Goal: Find specific page/section: Locate a particular part of the current website

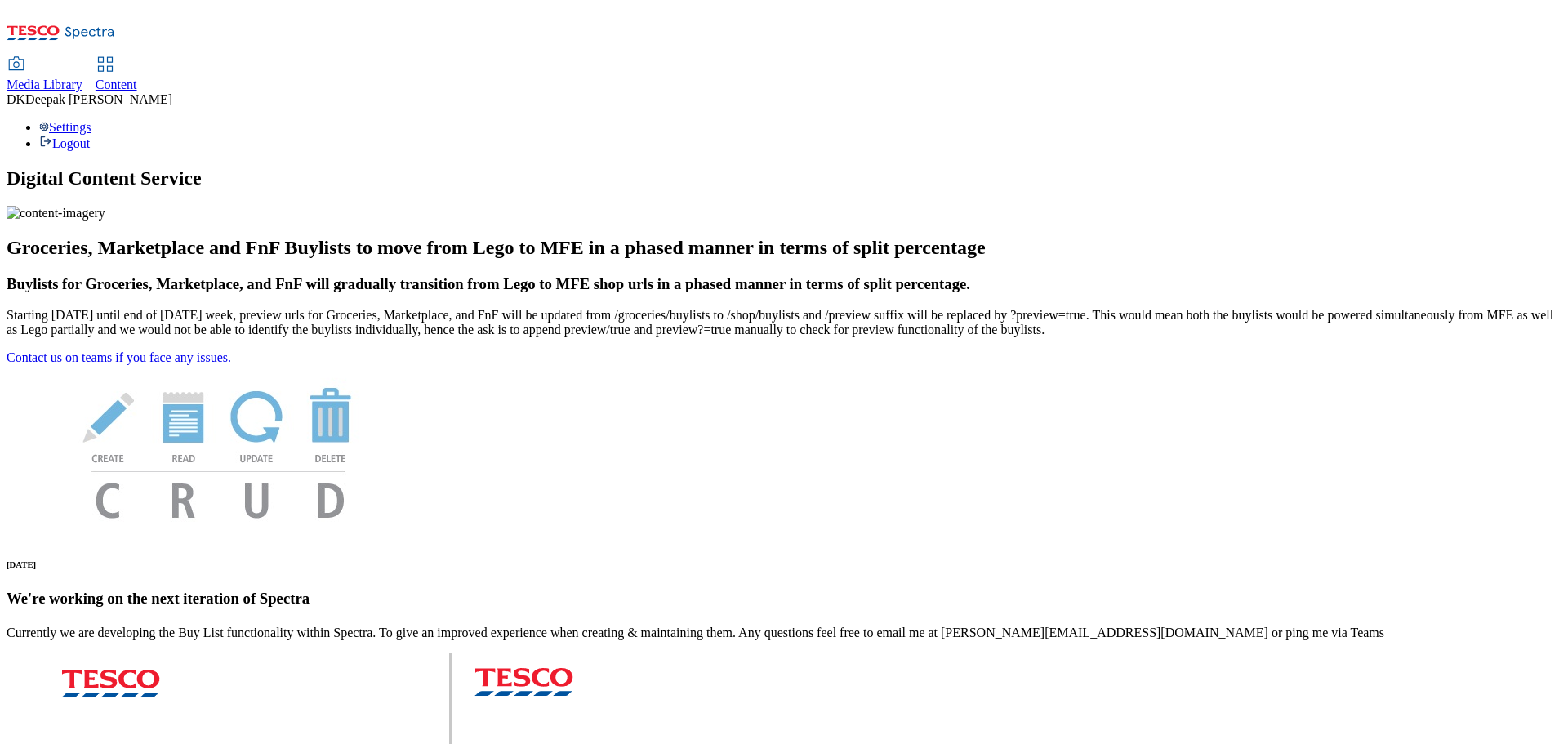
click at [137, 78] on span "Content" at bounding box center [117, 84] width 42 height 14
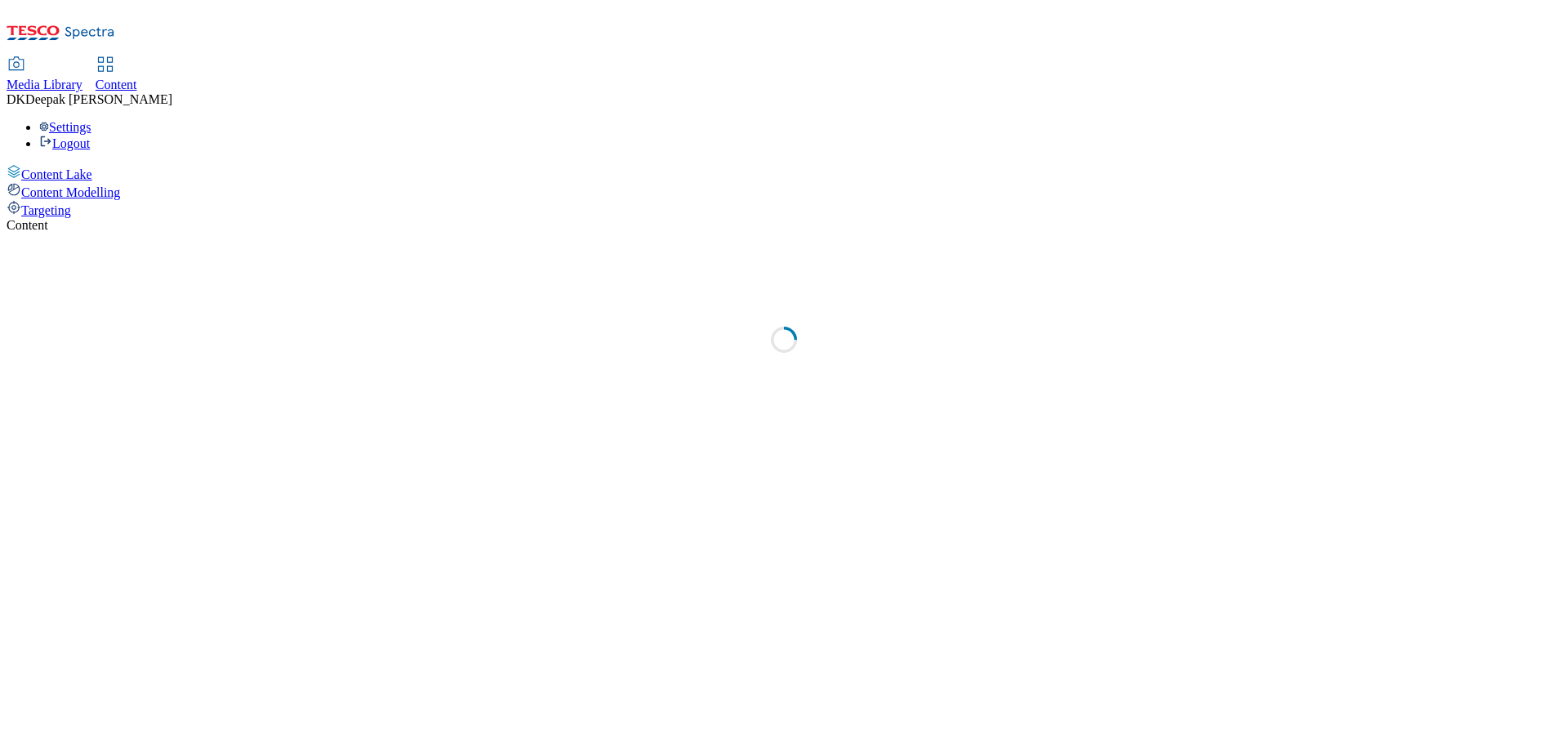
select select "ghs-[GEOGRAPHIC_DATA]"
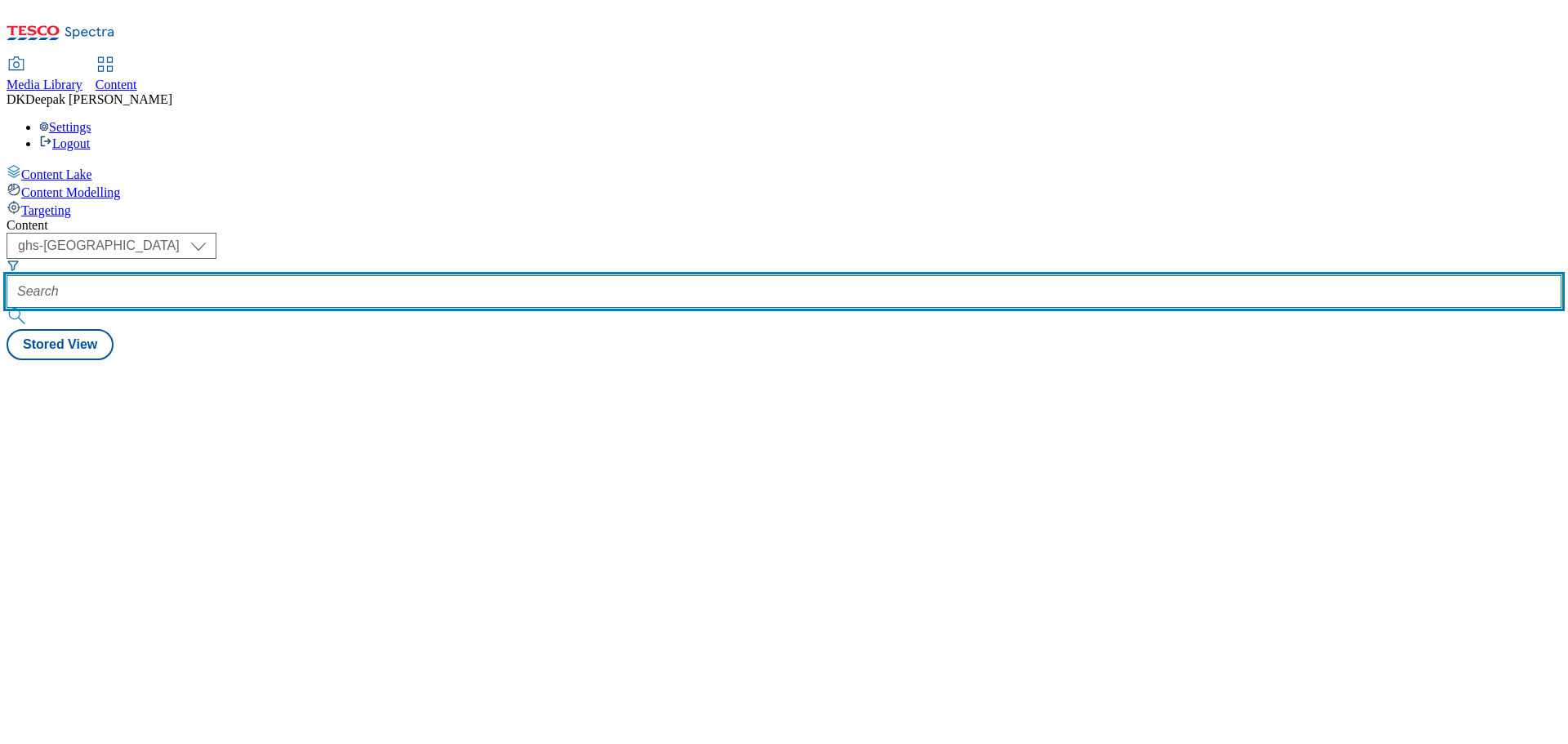
click at [401, 275] on input "text" at bounding box center [784, 291] width 1555 height 33
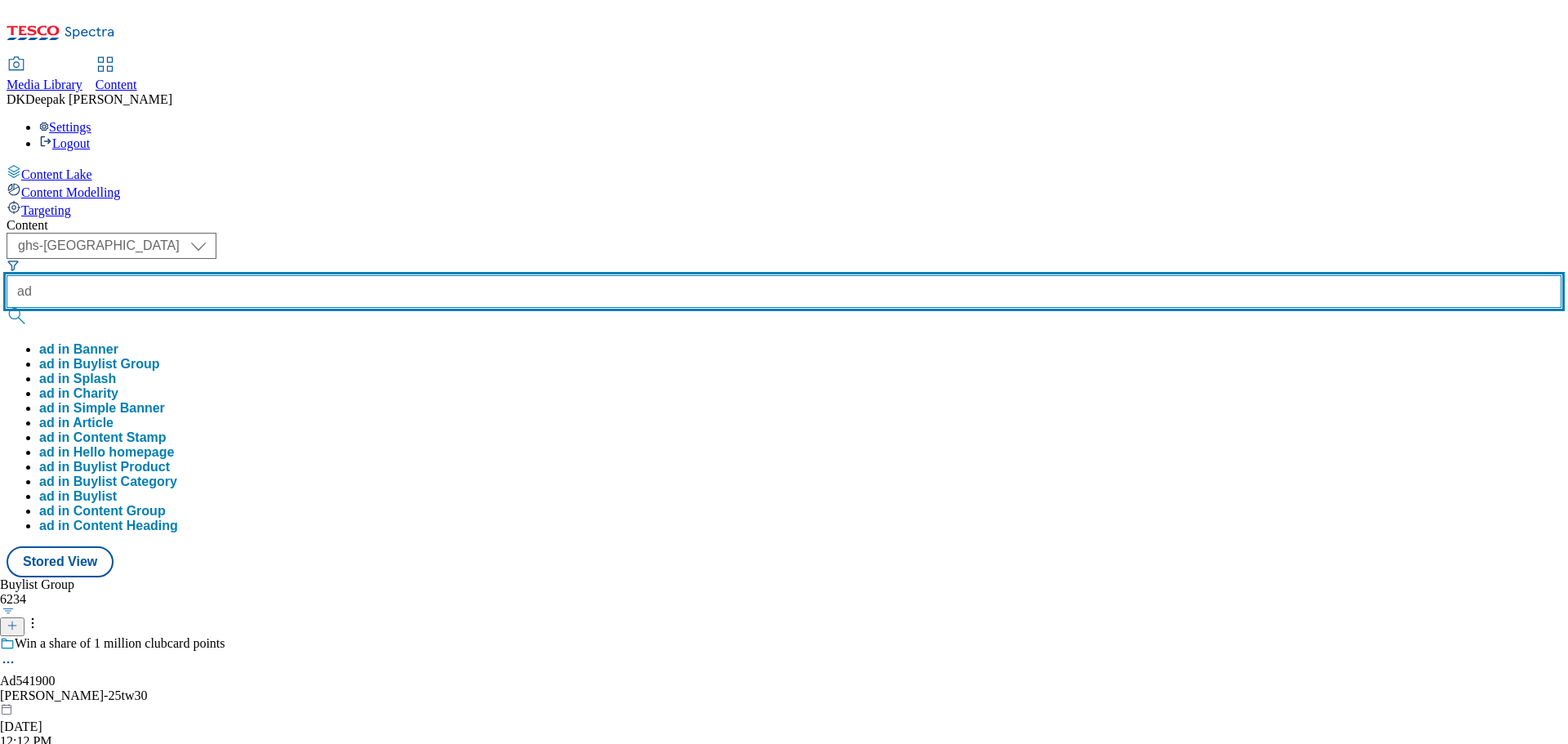
paste input "542138"
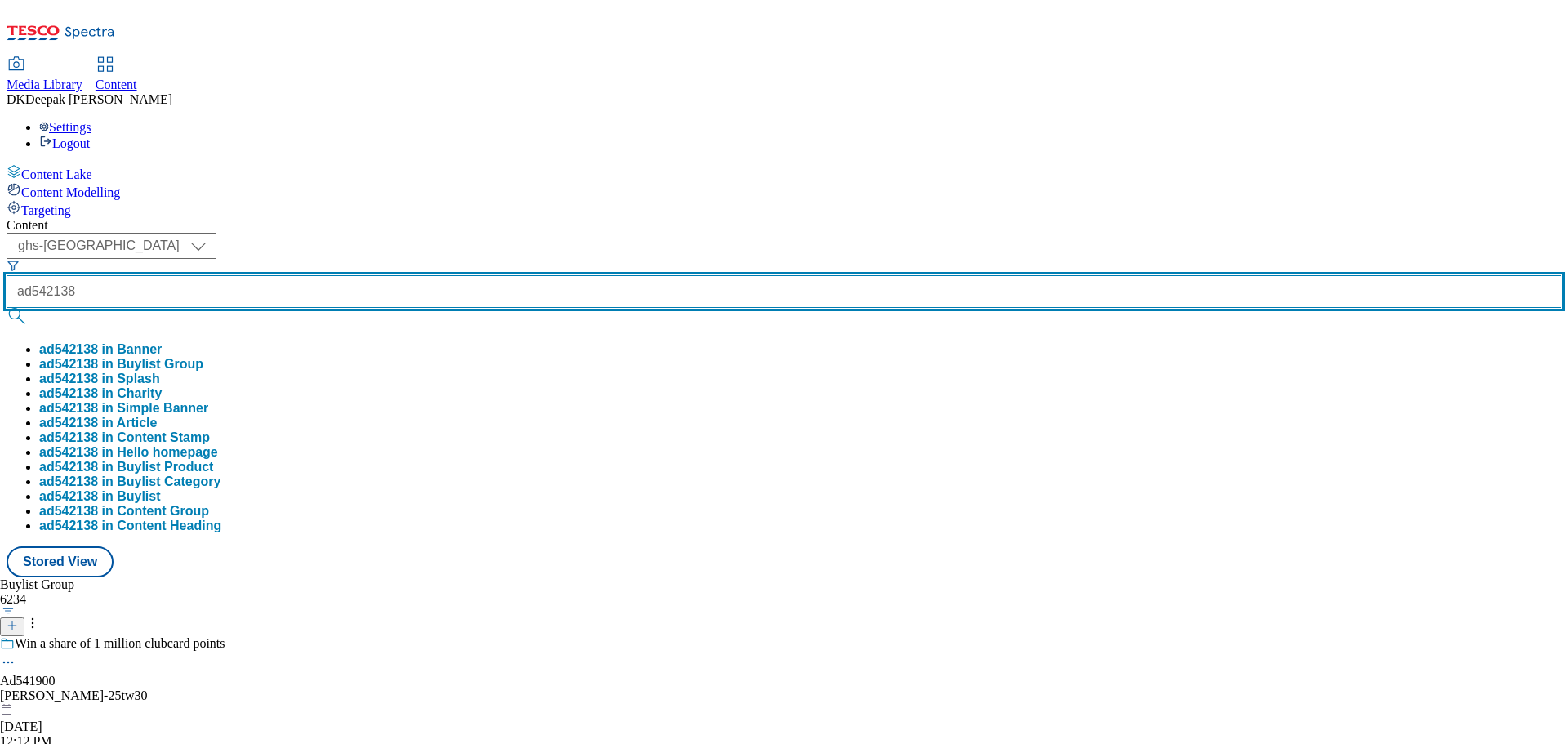
type input "ad542138"
click at [6, 308] on button "submit" at bounding box center [17, 316] width 23 height 16
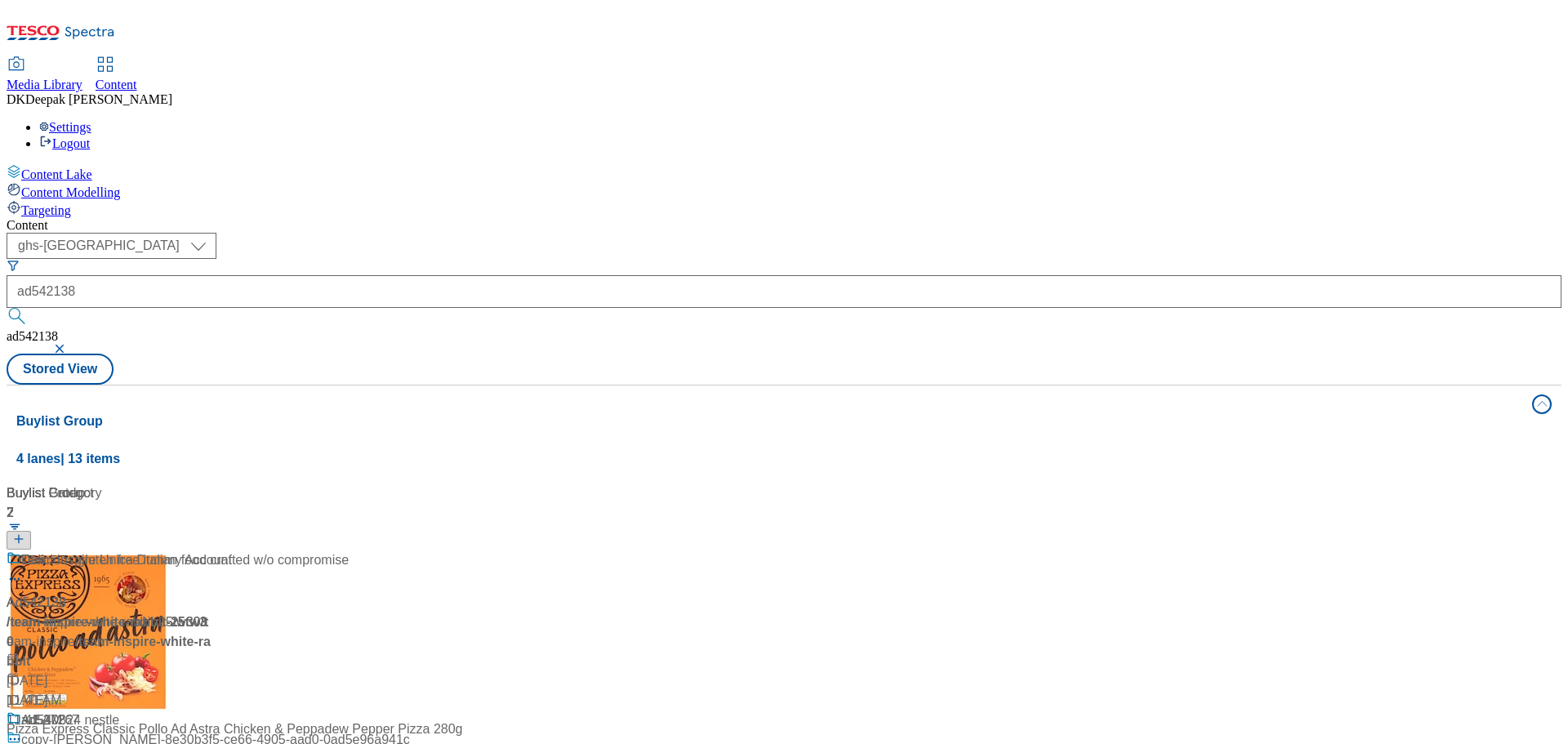
click at [211, 613] on div "/ team-inspire-white-rabbit-25tw30 / team-inspire" at bounding box center [109, 632] width 205 height 39
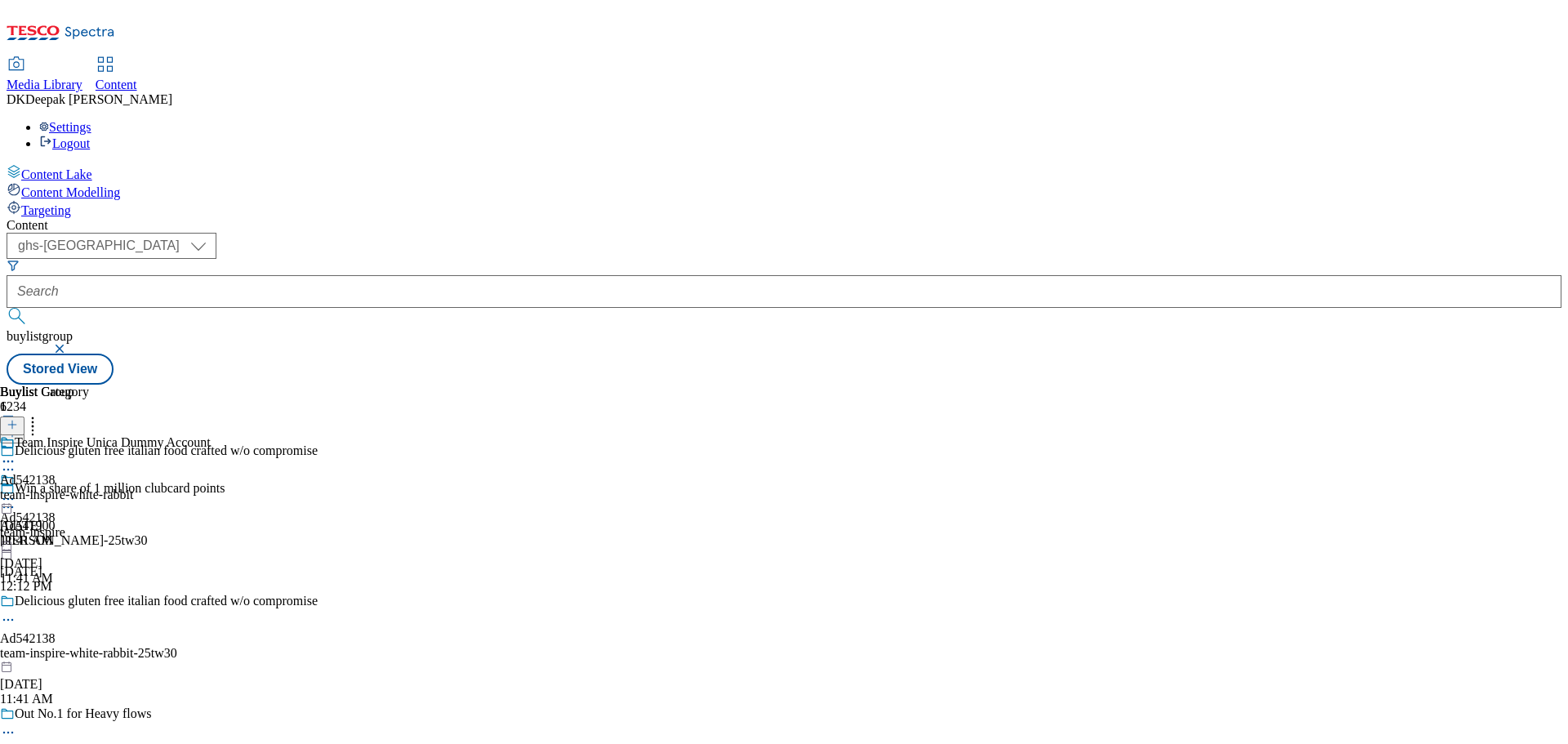
click at [211, 487] on div "team-inspire-white-rabbit" at bounding box center [105, 495] width 211 height 15
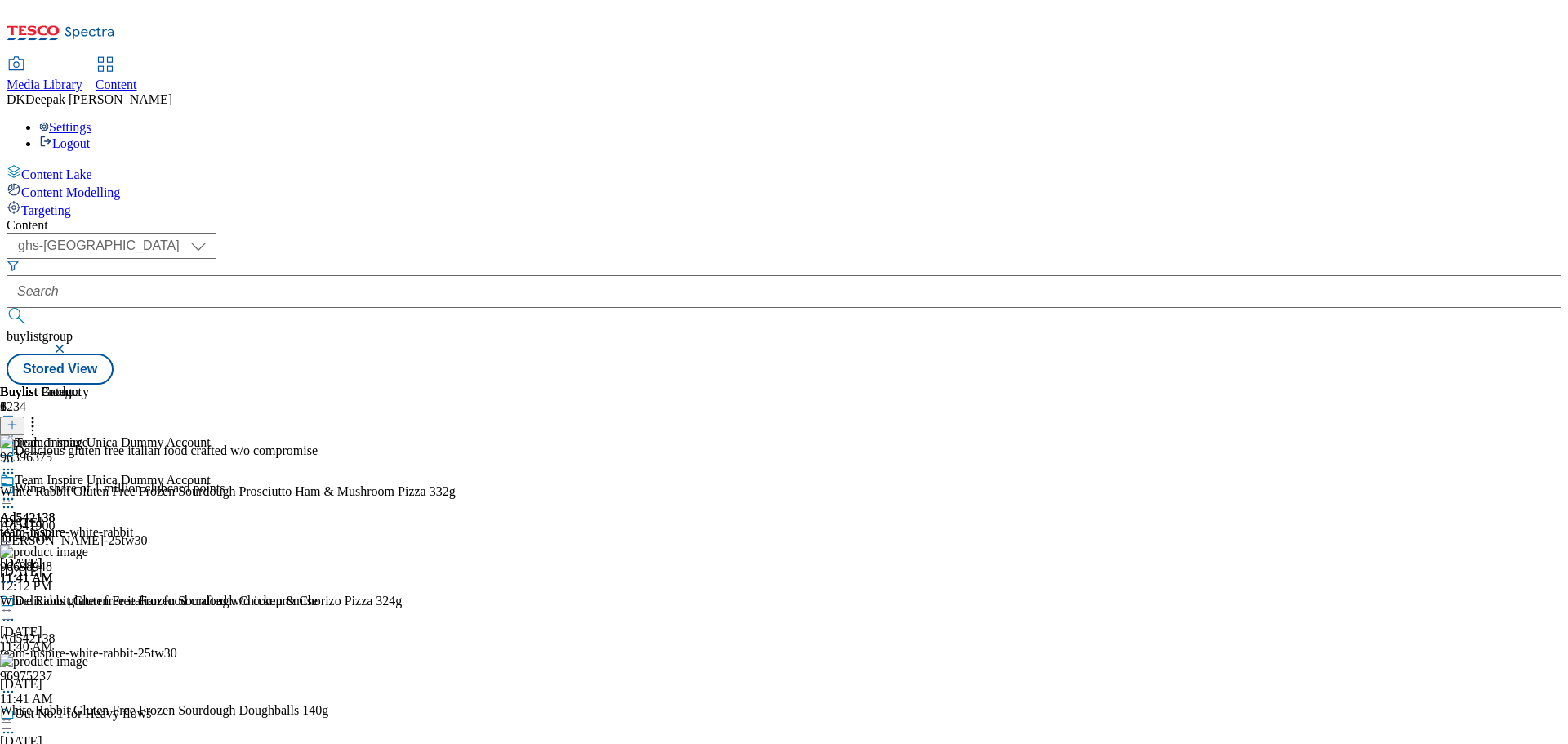
click at [16, 491] on icon at bounding box center [8, 499] width 16 height 16
click at [135, 640] on span "Open Preview Url" at bounding box center [92, 645] width 85 height 12
